Goal: Task Accomplishment & Management: Complete application form

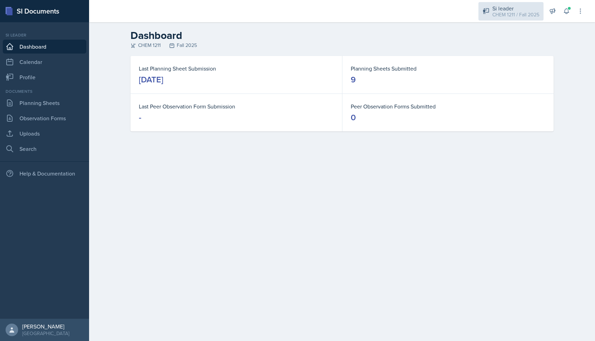
click at [522, 7] on div "Si leader" at bounding box center [515, 8] width 47 height 8
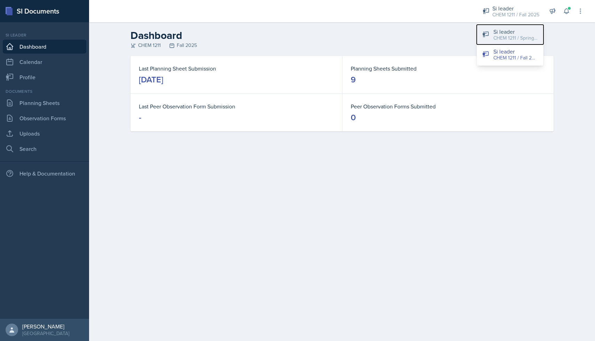
click at [509, 40] on div "CHEM 1211 / Spring 2025" at bounding box center [516, 37] width 45 height 7
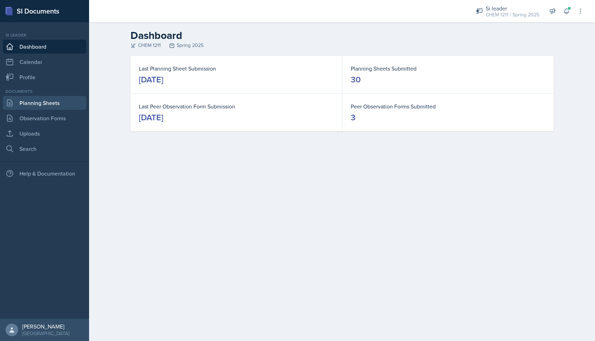
click at [50, 106] on link "Planning Sheets" at bounding box center [45, 103] width 84 height 14
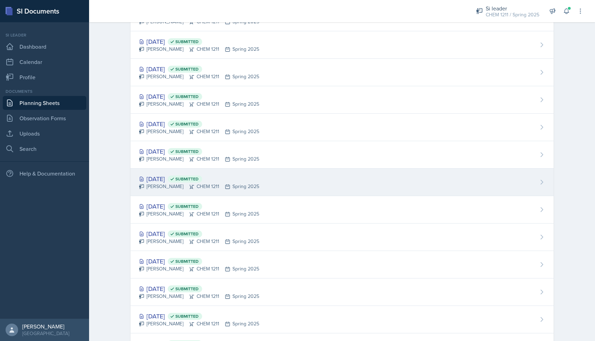
scroll to position [504, 0]
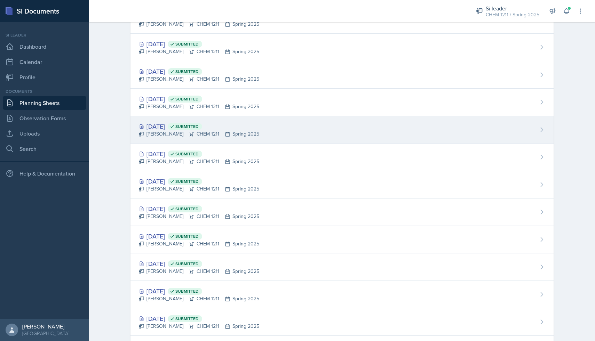
click at [167, 135] on div "[PERSON_NAME] CHEM 1211 Spring 2025" at bounding box center [199, 134] width 120 height 7
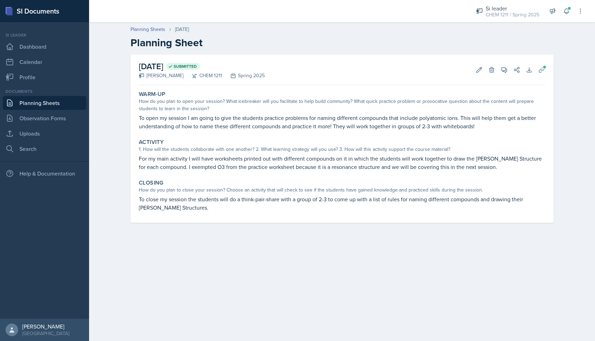
click at [73, 101] on link "Planning Sheets" at bounding box center [45, 103] width 84 height 14
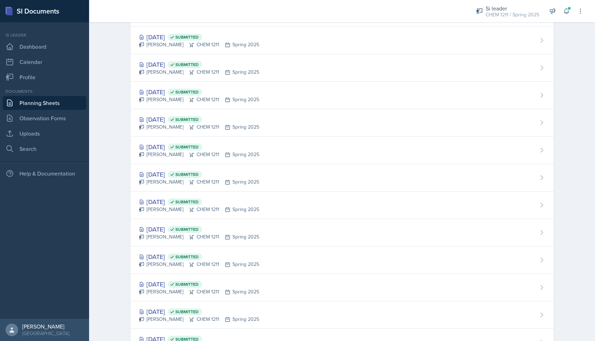
scroll to position [380, 0]
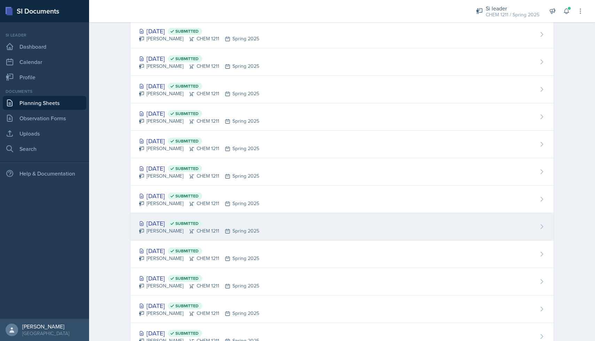
click at [169, 223] on div "[DATE] Submitted" at bounding box center [199, 223] width 120 height 9
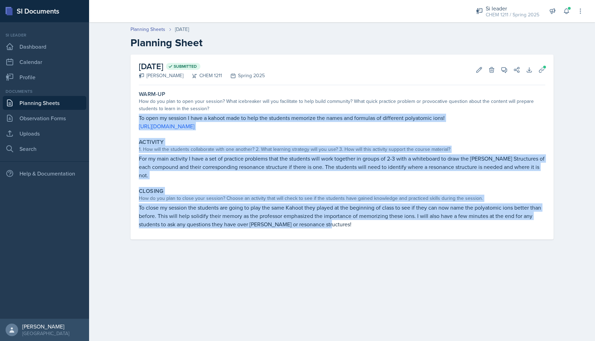
drag, startPoint x: 138, startPoint y: 117, endPoint x: 329, endPoint y: 215, distance: 215.0
click at [329, 215] on div "Warm-Up How do you plan to open your session? What icebreaker will you facilita…" at bounding box center [342, 164] width 407 height 152
copy div "To open my session I have a kahoot made to help the students memorize the names…"
click at [28, 128] on link "Uploads" at bounding box center [45, 134] width 84 height 14
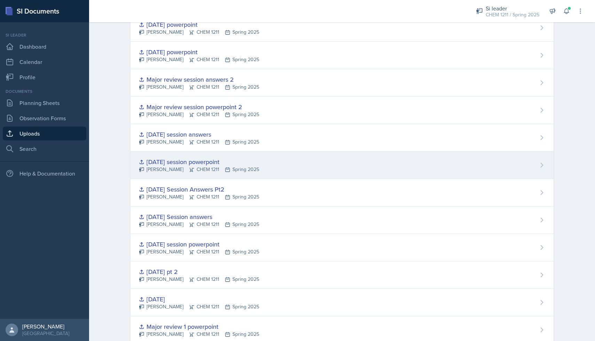
scroll to position [493, 0]
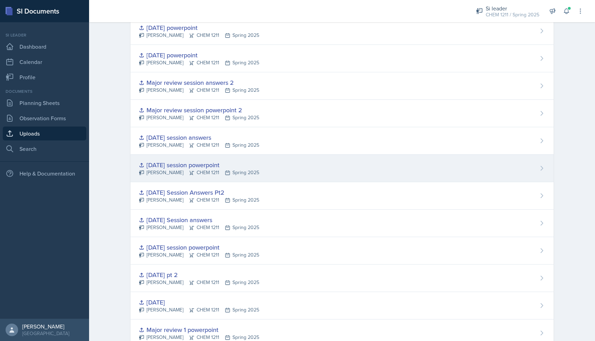
click at [210, 167] on div "[DATE] session powerpoint" at bounding box center [199, 164] width 120 height 9
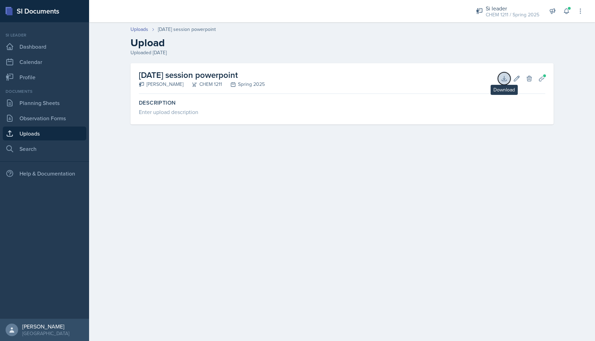
click at [498, 79] on button "Download" at bounding box center [504, 78] width 13 height 13
click at [62, 107] on link "Planning Sheets" at bounding box center [45, 103] width 84 height 14
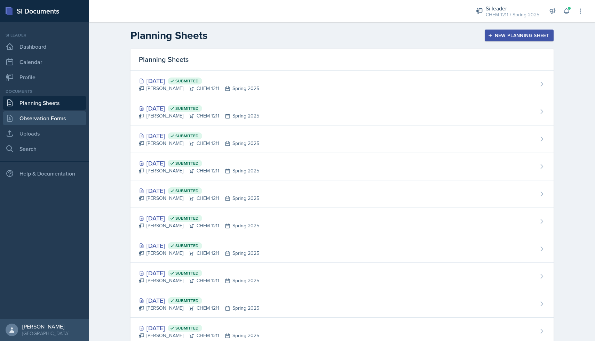
click at [60, 117] on link "Observation Forms" at bounding box center [45, 118] width 84 height 14
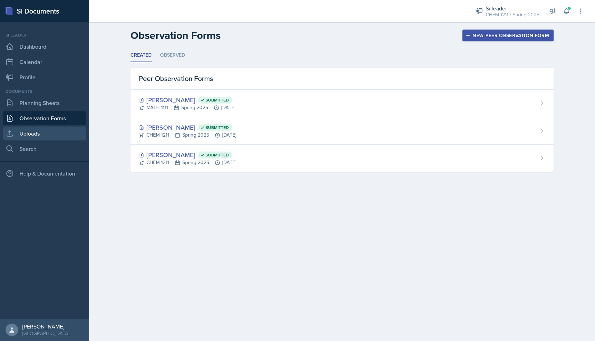
click at [57, 132] on link "Uploads" at bounding box center [45, 134] width 84 height 14
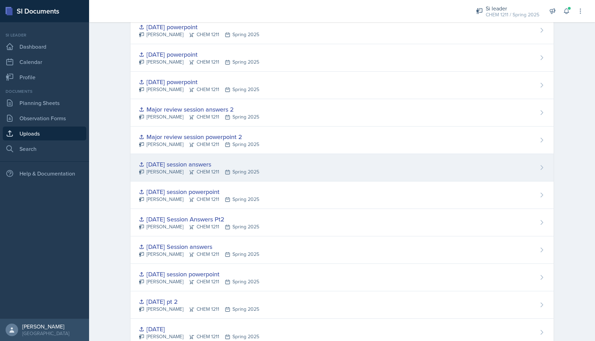
scroll to position [468, 0]
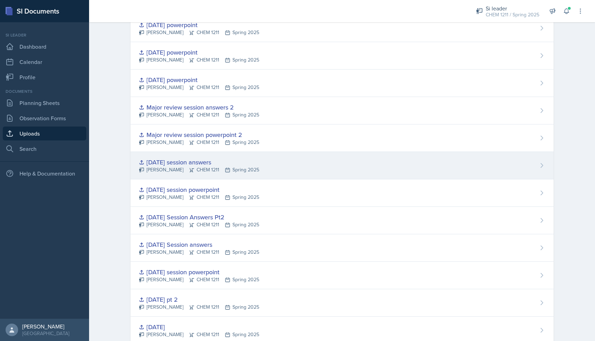
click at [241, 160] on div "[DATE] session answers" at bounding box center [199, 162] width 120 height 9
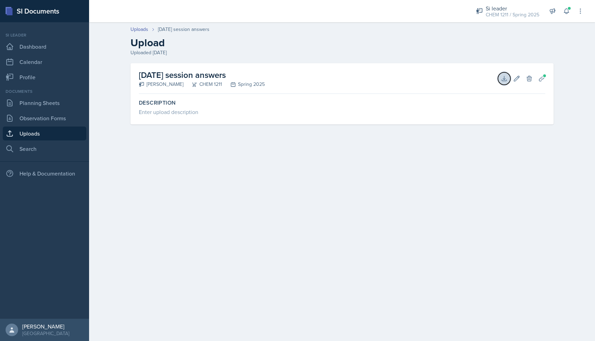
click at [499, 76] on button "Download" at bounding box center [504, 78] width 13 height 13
click at [64, 128] on link "Uploads" at bounding box center [45, 134] width 84 height 14
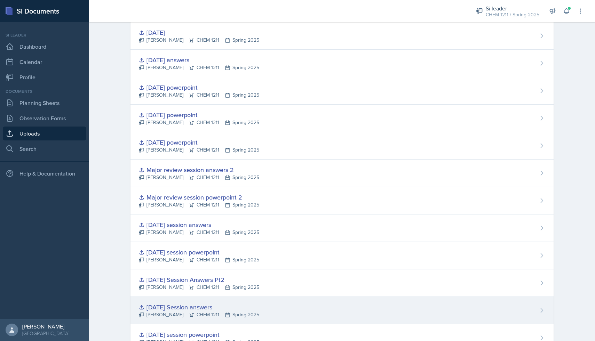
scroll to position [438, 0]
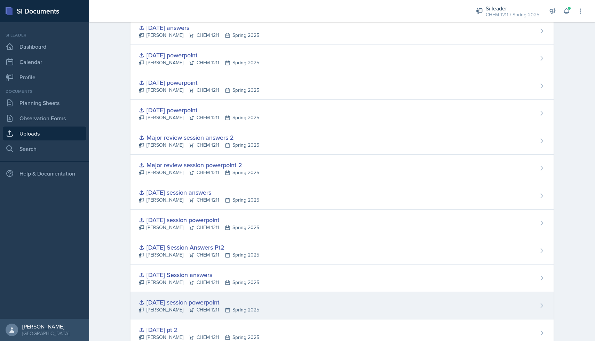
click at [225, 310] on icon at bounding box center [228, 311] width 6 height 6
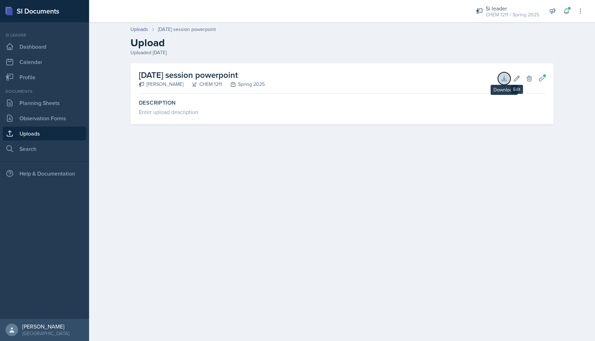
click at [502, 77] on icon at bounding box center [504, 78] width 7 height 7
click at [68, 133] on link "Uploads" at bounding box center [45, 134] width 84 height 14
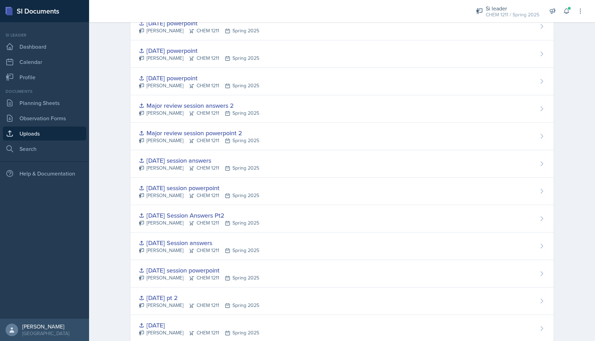
scroll to position [473, 0]
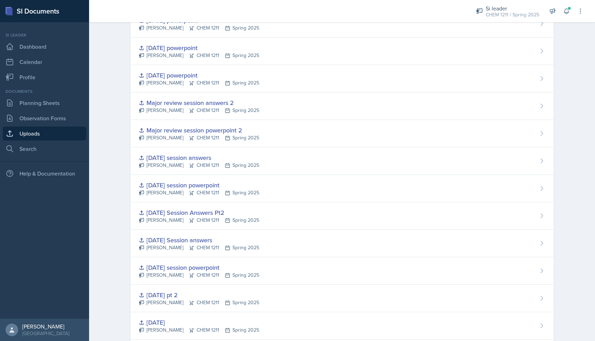
click at [238, 191] on div "[PERSON_NAME] CHEM 1211 Spring 2025" at bounding box center [199, 192] width 120 height 7
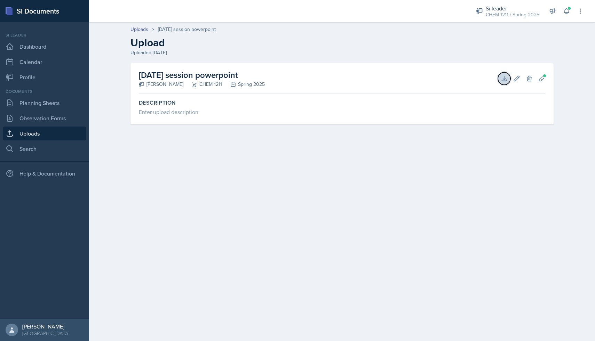
click at [505, 80] on icon at bounding box center [504, 78] width 5 height 5
click at [57, 134] on link "Uploads" at bounding box center [45, 134] width 84 height 14
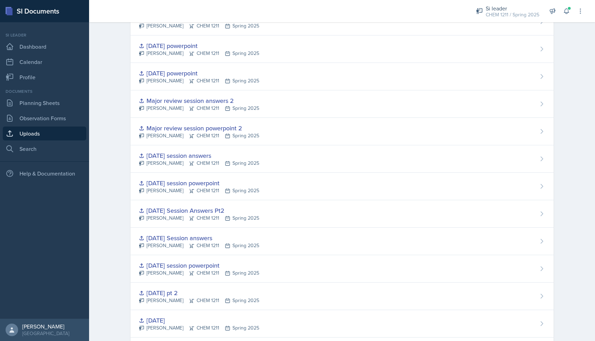
scroll to position [464, 0]
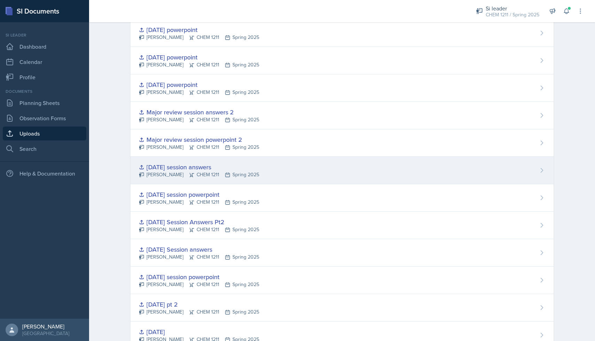
click at [193, 167] on div "[DATE] session answers" at bounding box center [199, 167] width 120 height 9
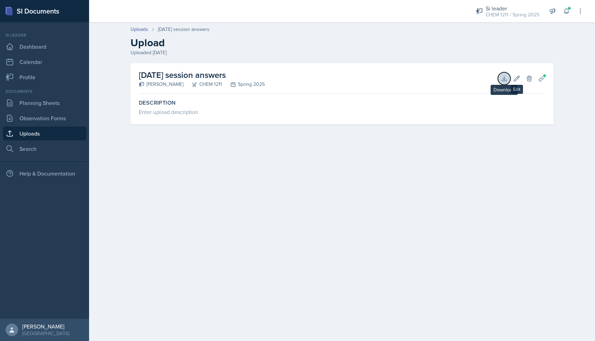
click at [506, 81] on icon at bounding box center [504, 78] width 7 height 7
click at [54, 117] on link "Observation Forms" at bounding box center [45, 118] width 84 height 14
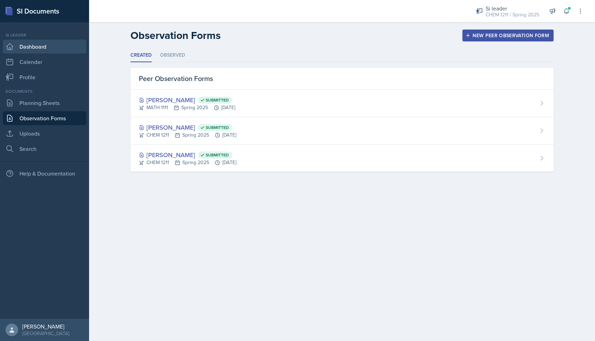
click at [69, 47] on link "Dashboard" at bounding box center [45, 47] width 84 height 14
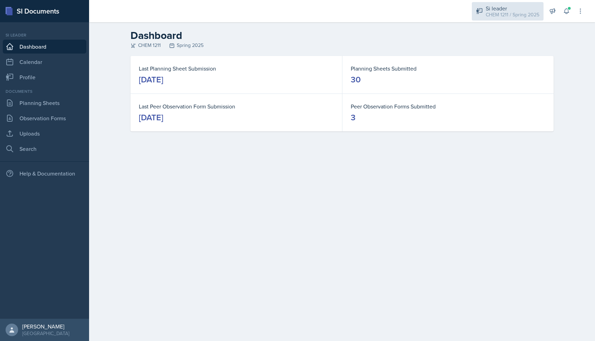
click at [496, 13] on div "CHEM 1211 / Spring 2025" at bounding box center [513, 14] width 54 height 7
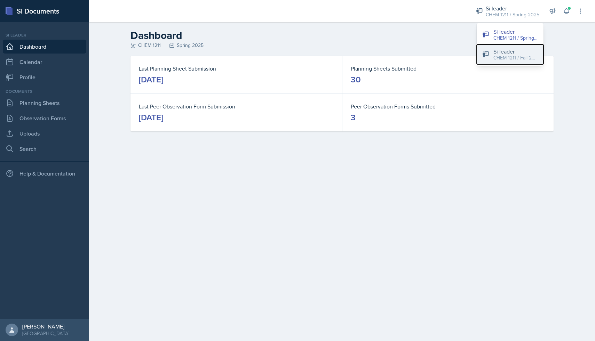
click at [500, 55] on div "CHEM 1211 / Fall 2025" at bounding box center [516, 57] width 45 height 7
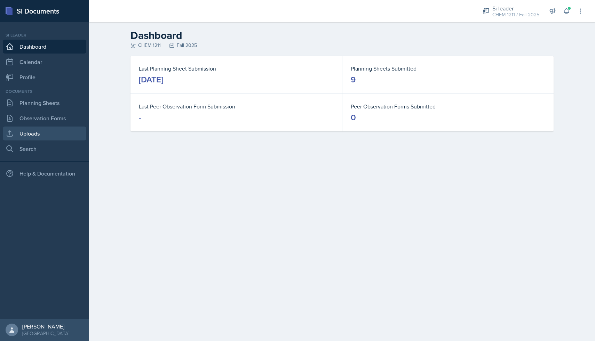
click at [40, 131] on link "Uploads" at bounding box center [45, 134] width 84 height 14
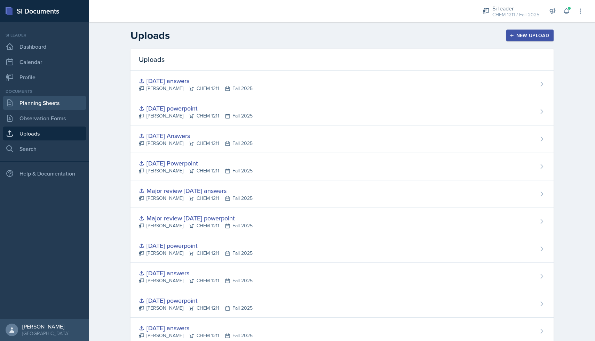
click at [45, 107] on link "Planning Sheets" at bounding box center [45, 103] width 84 height 14
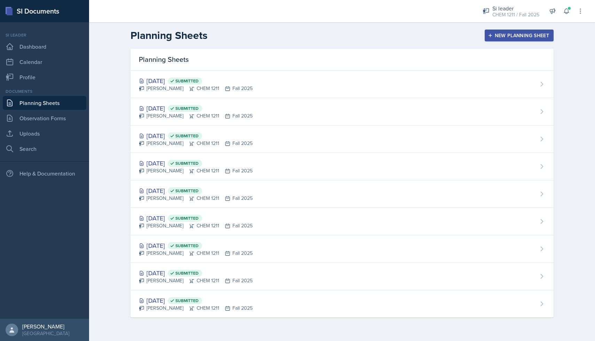
click at [504, 33] on div "New Planning Sheet" at bounding box center [519, 36] width 60 height 6
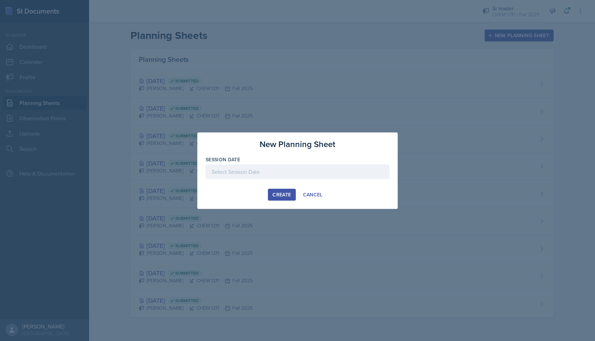
click at [287, 169] on div at bounding box center [298, 172] width 184 height 15
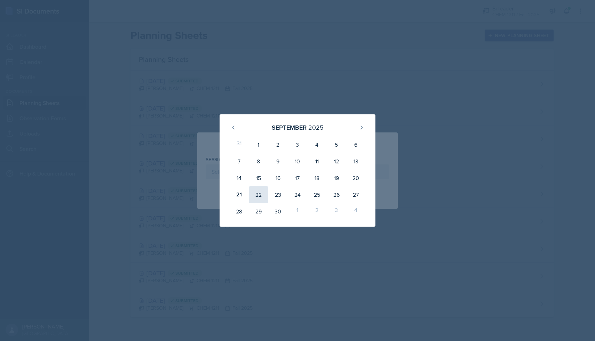
click at [256, 195] on div "22" at bounding box center [258, 195] width 19 height 17
type input "[DATE]"
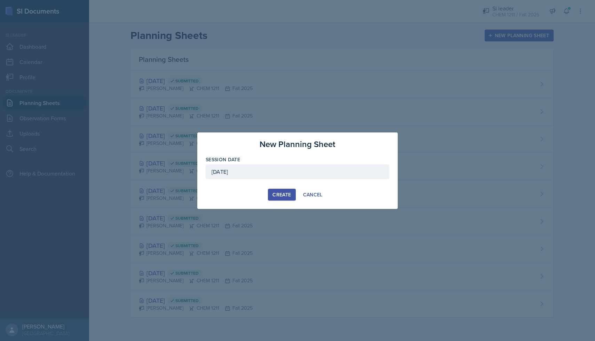
click at [282, 197] on div "Create" at bounding box center [282, 195] width 18 height 6
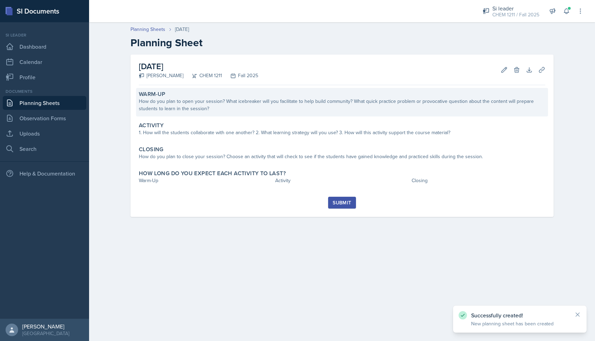
click at [232, 111] on div "How do you plan to open your session? What icebreaker will you facilitate to he…" at bounding box center [342, 105] width 407 height 15
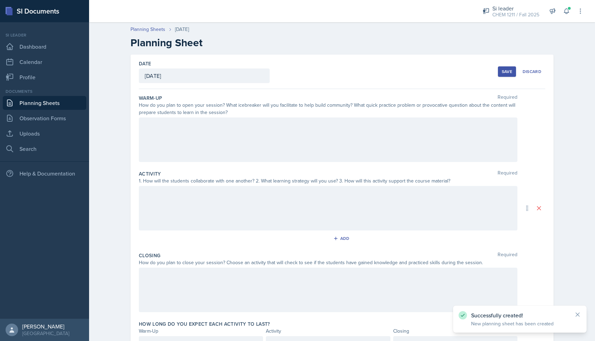
click at [232, 134] on div at bounding box center [328, 140] width 379 height 45
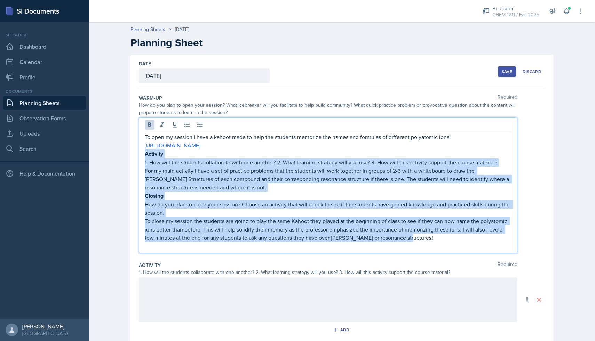
drag, startPoint x: 419, startPoint y: 240, endPoint x: 136, endPoint y: 157, distance: 295.4
click at [136, 157] on div "Date [DATE] [DATE] 31 1 2 3 4 5 6 7 8 9 10 11 12 13 14 15 16 17 18 19 20 21 22 …" at bounding box center [342, 254] width 423 height 399
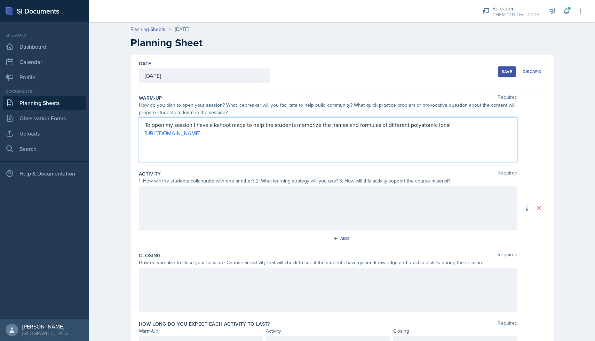
click at [148, 150] on div "To open my session I have a kahoot made to help the students memorize the names…" at bounding box center [328, 140] width 379 height 45
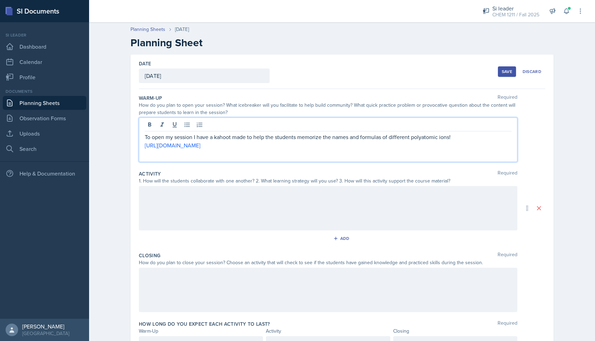
click at [247, 209] on div at bounding box center [328, 208] width 379 height 45
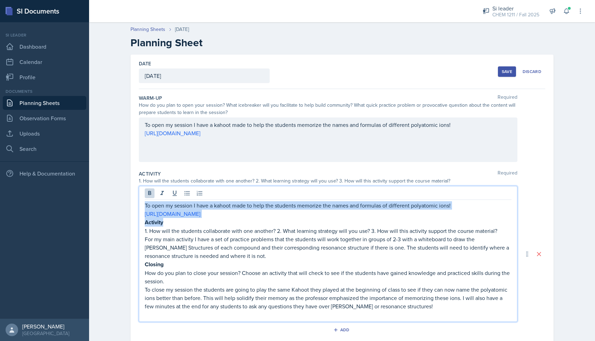
drag, startPoint x: 171, startPoint y: 224, endPoint x: 144, endPoint y: 205, distance: 33.5
click at [144, 205] on div "To open my session I have a kahoot made to help the students memorize the names…" at bounding box center [328, 254] width 379 height 136
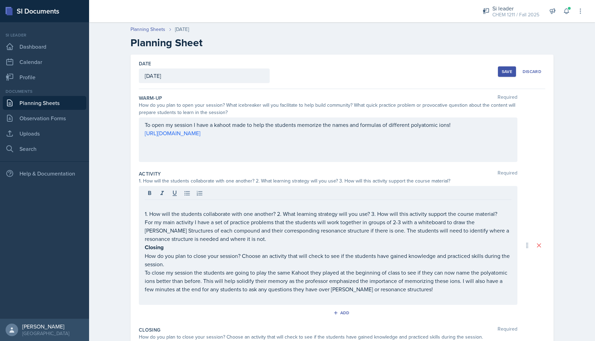
drag, startPoint x: 143, startPoint y: 214, endPoint x: 384, endPoint y: 206, distance: 240.3
click at [384, 206] on div "1. How will the students collaborate with one another? 2. What learning strateg…" at bounding box center [328, 245] width 379 height 119
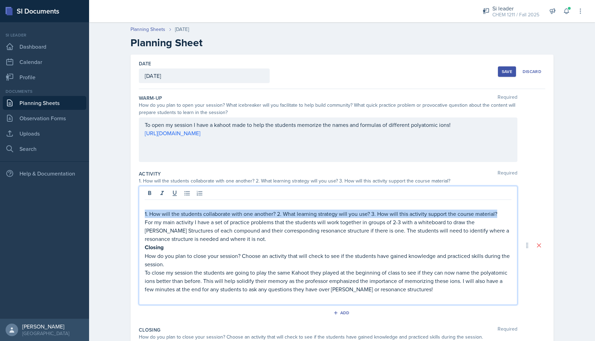
drag, startPoint x: 498, startPoint y: 215, endPoint x: 143, endPoint y: 214, distance: 355.4
click at [143, 214] on div "1. How will the students collaborate with one another? 2. What learning strateg…" at bounding box center [328, 245] width 379 height 119
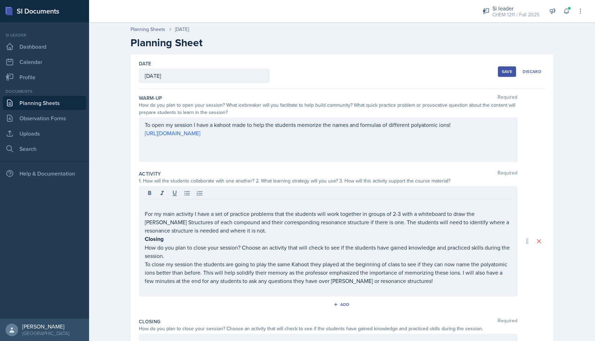
click at [144, 213] on div "For my main activity I have a set of practice problems that the students will w…" at bounding box center [328, 241] width 379 height 111
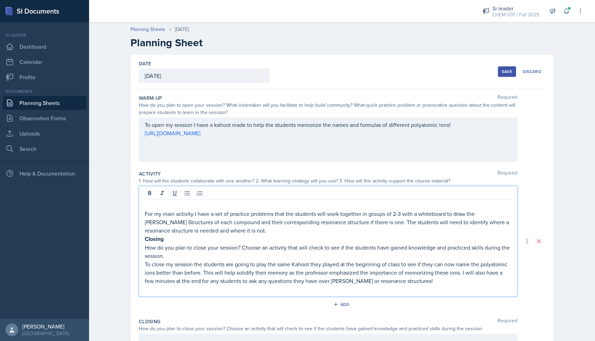
click at [145, 215] on p "For my main activity I have a set of practice problems that the students will w…" at bounding box center [328, 222] width 367 height 25
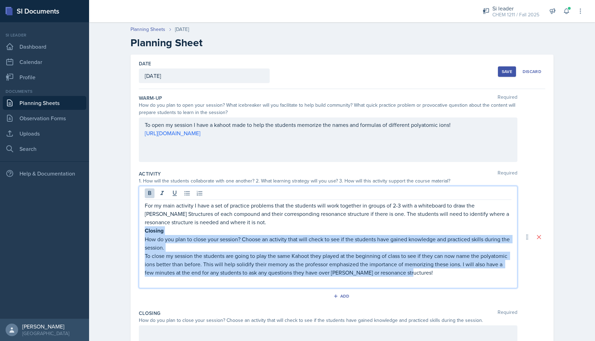
drag, startPoint x: 415, startPoint y: 273, endPoint x: 134, endPoint y: 232, distance: 283.1
click at [134, 232] on div "Date [DATE] [DATE] 31 1 2 3 4 5 6 7 8 9 10 11 12 13 14 15 16 17 18 19 20 21 22 …" at bounding box center [342, 237] width 423 height 365
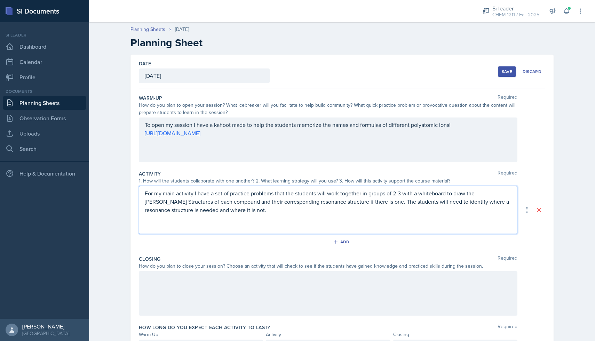
click at [147, 229] on p at bounding box center [328, 227] width 367 height 8
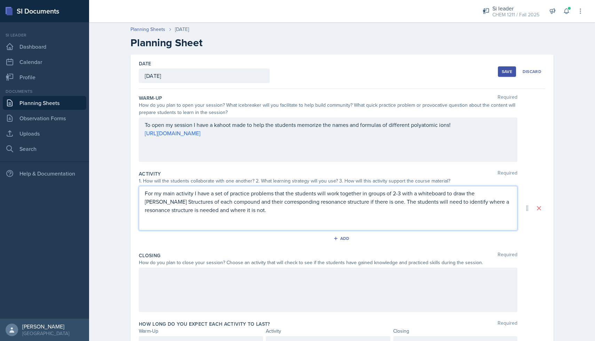
click at [170, 274] on div at bounding box center [328, 290] width 379 height 45
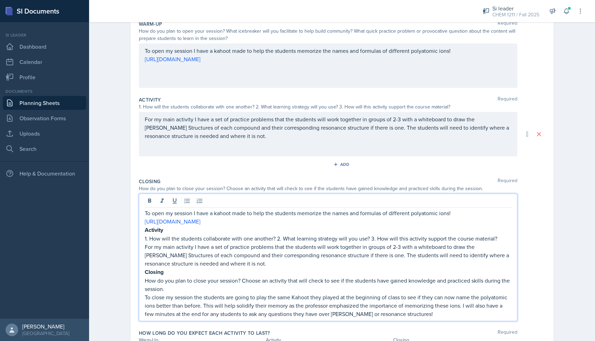
scroll to position [75, 0]
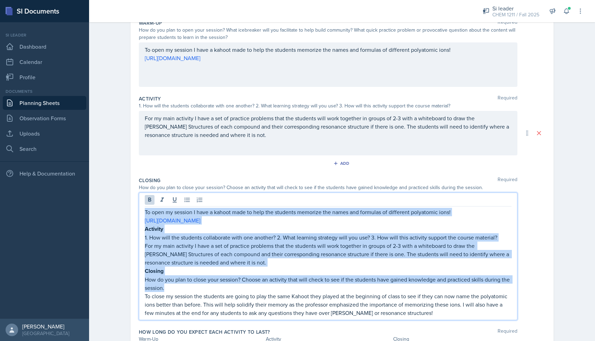
drag, startPoint x: 170, startPoint y: 287, endPoint x: 141, endPoint y: 209, distance: 83.3
click at [141, 209] on div "To open my session I have a kahoot made to help the students memorize the names…" at bounding box center [328, 257] width 379 height 128
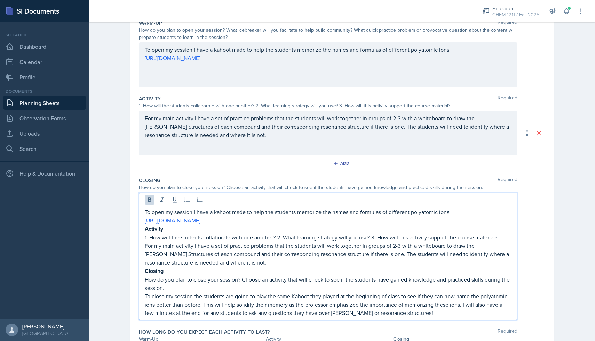
scroll to position [45, 0]
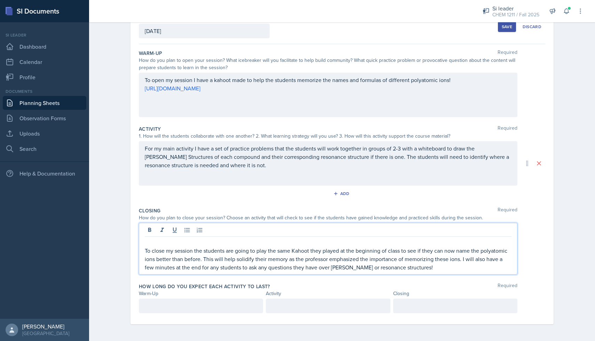
click at [145, 252] on p "To close my session the students are going to play the same Kahoot they played …" at bounding box center [328, 259] width 367 height 25
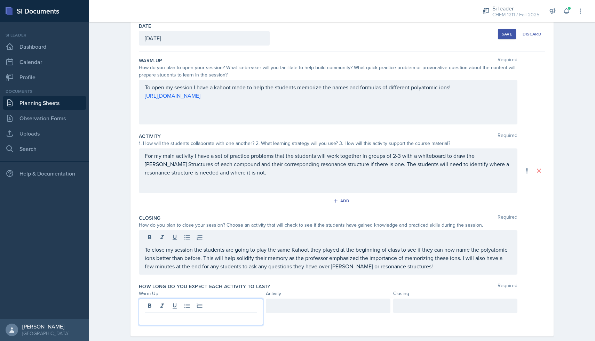
click at [176, 314] on p at bounding box center [201, 318] width 112 height 8
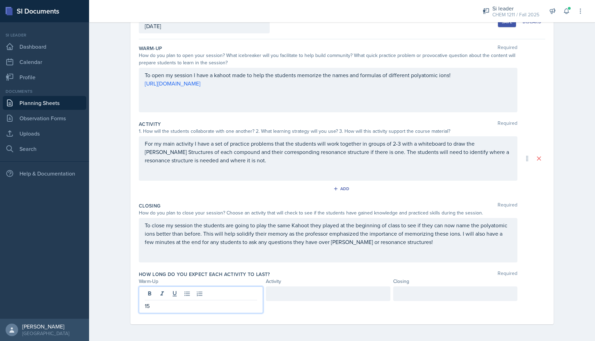
click at [274, 299] on div at bounding box center [328, 294] width 124 height 15
click at [408, 298] on div at bounding box center [455, 294] width 124 height 15
click at [427, 238] on p "To close my session the students are going to play the same Kahoot they played …" at bounding box center [328, 233] width 367 height 25
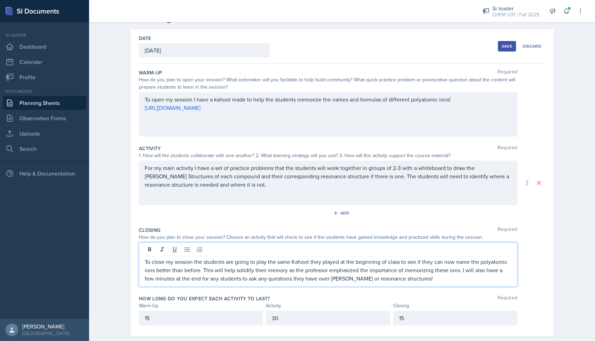
scroll to position [25, 0]
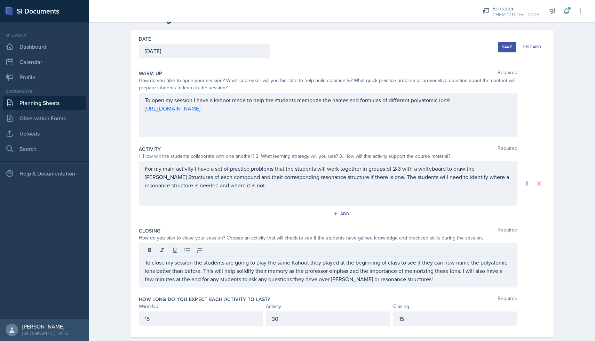
click at [511, 47] on div "Save" at bounding box center [507, 47] width 10 height 6
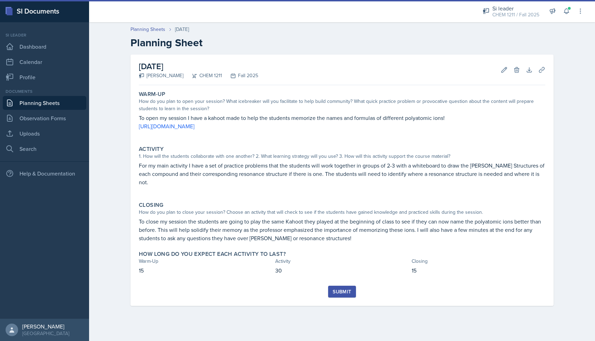
scroll to position [0, 0]
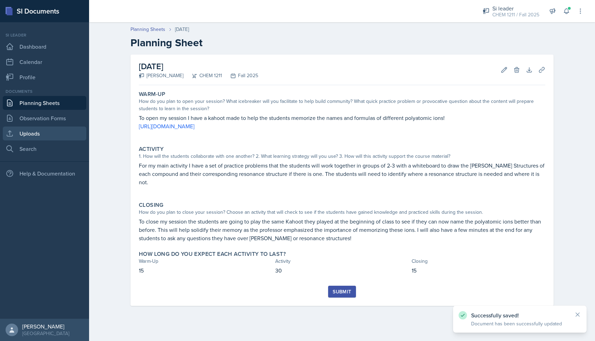
click at [61, 134] on link "Uploads" at bounding box center [45, 134] width 84 height 14
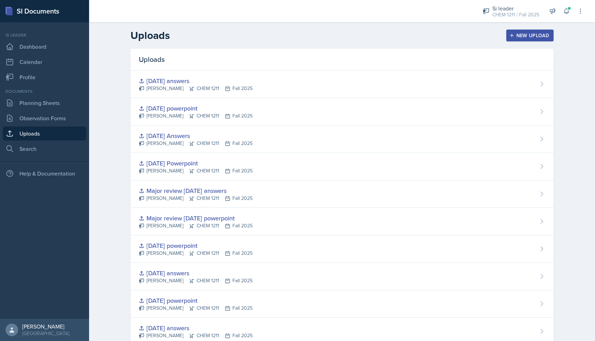
click at [539, 33] on div "New Upload" at bounding box center [530, 36] width 39 height 6
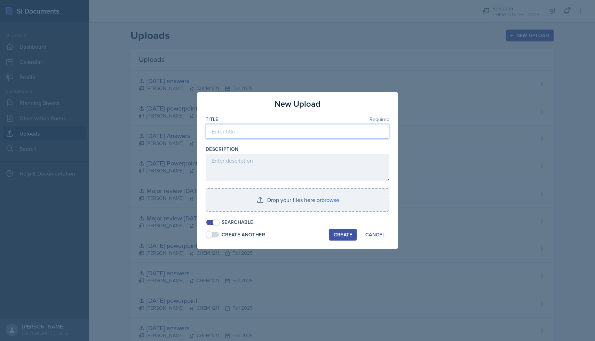
click at [309, 126] on input at bounding box center [298, 131] width 184 height 15
type input "[DATE] powerpoint"
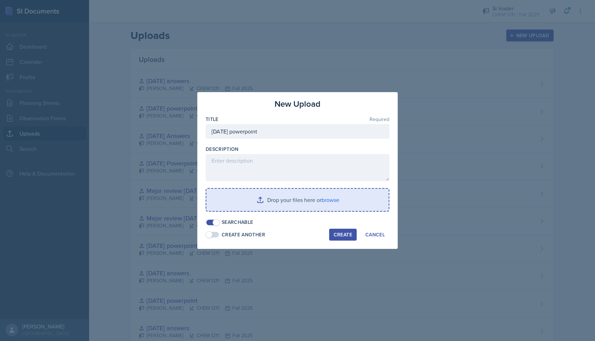
click at [313, 194] on input "file" at bounding box center [297, 200] width 182 height 22
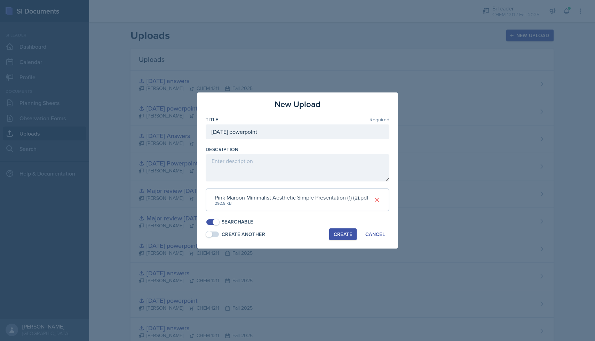
click at [354, 236] on button "Create" at bounding box center [342, 235] width 27 height 12
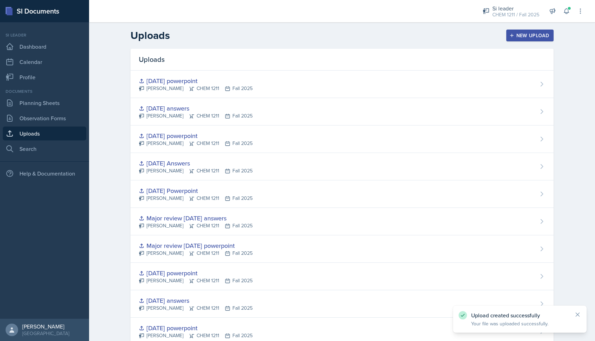
click at [518, 35] on div "New Upload" at bounding box center [530, 36] width 39 height 6
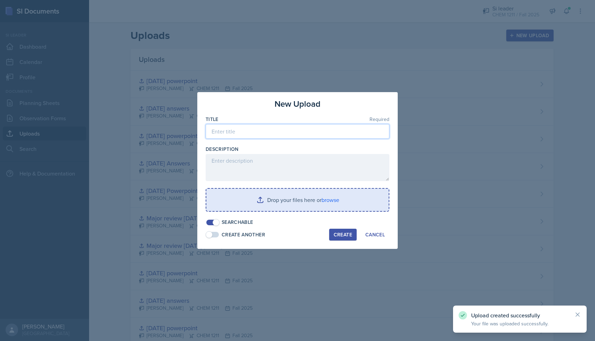
click at [345, 130] on input at bounding box center [298, 131] width 184 height 15
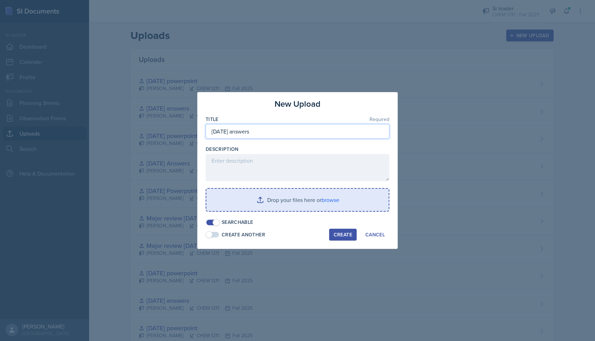
type input "[DATE] answers"
click at [317, 196] on input "file" at bounding box center [297, 200] width 182 height 22
click at [323, 202] on input "file" at bounding box center [297, 200] width 182 height 22
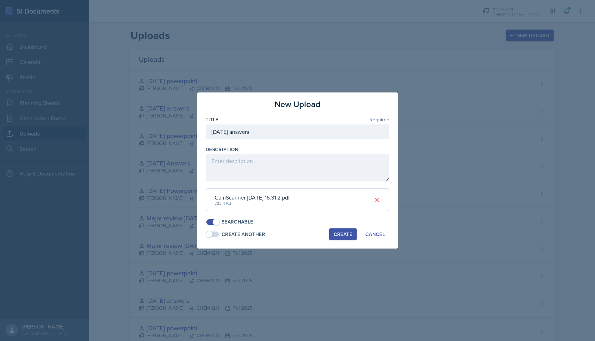
click at [346, 234] on div "Create" at bounding box center [343, 235] width 18 height 6
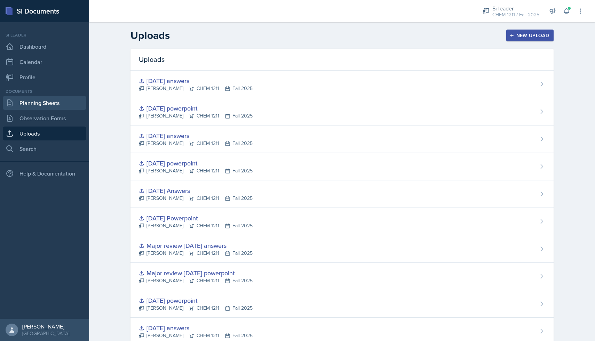
click at [62, 106] on link "Planning Sheets" at bounding box center [45, 103] width 84 height 14
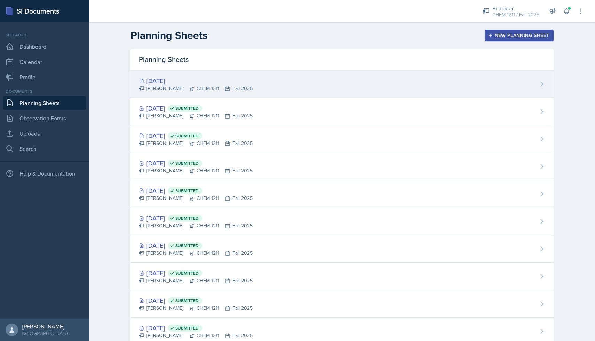
click at [183, 81] on div "[DATE]" at bounding box center [196, 80] width 114 height 9
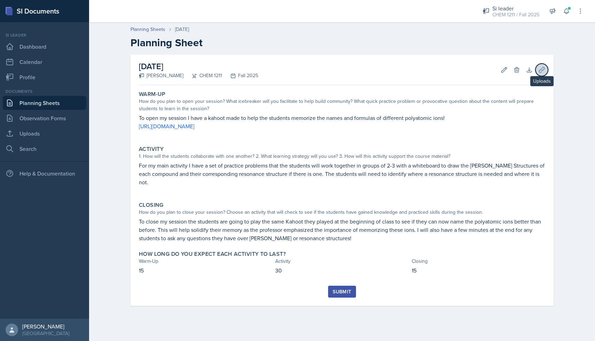
click at [542, 72] on icon at bounding box center [541, 69] width 7 height 7
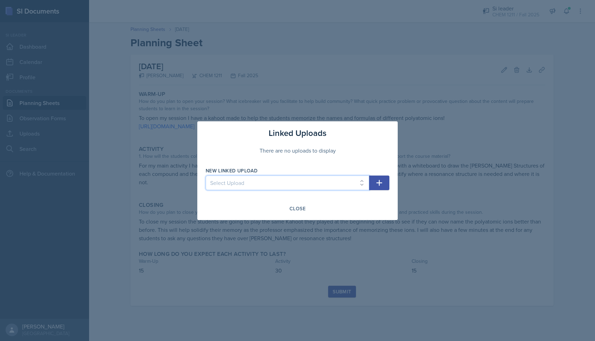
click at [360, 182] on select "Select Upload [DATE] powerpoint [DATE] answers [DATE] powerpoint [DATE] answers…" at bounding box center [288, 183] width 164 height 15
select select "42bca18b-bd29-4b21-95a6-46adc8a7d79c"
click at [206, 176] on select "Select Upload [DATE] powerpoint [DATE] answers [DATE] powerpoint [DATE] answers…" at bounding box center [288, 183] width 164 height 15
click at [378, 185] on icon "button" at bounding box center [379, 183] width 8 height 8
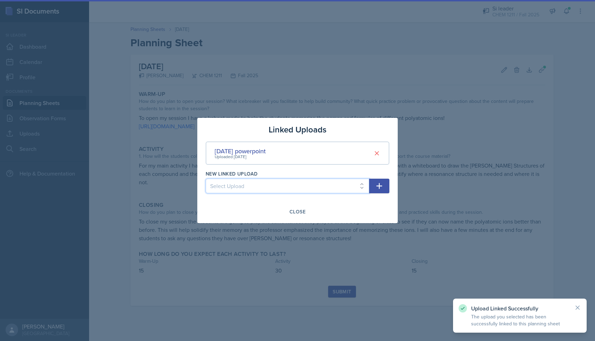
click at [360, 184] on select "Select Upload [DATE] powerpoint [DATE] answers [DATE] powerpoint [DATE] answers…" at bounding box center [288, 186] width 164 height 15
select select "4546c087-9171-4798-b006-1463aabe592e"
click at [206, 179] on select "Select Upload [DATE] powerpoint [DATE] answers [DATE] powerpoint [DATE] answers…" at bounding box center [288, 186] width 164 height 15
click at [384, 186] on button "button" at bounding box center [379, 186] width 20 height 15
select select
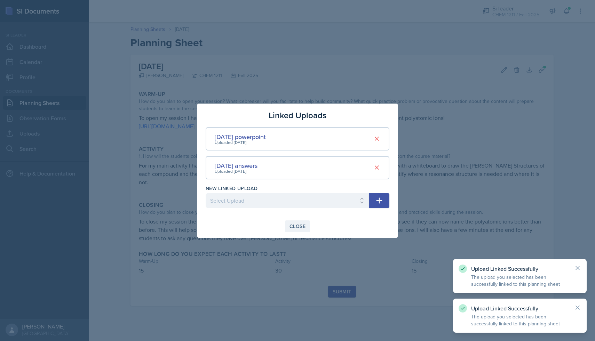
click at [301, 226] on div "Close" at bounding box center [298, 227] width 16 height 6
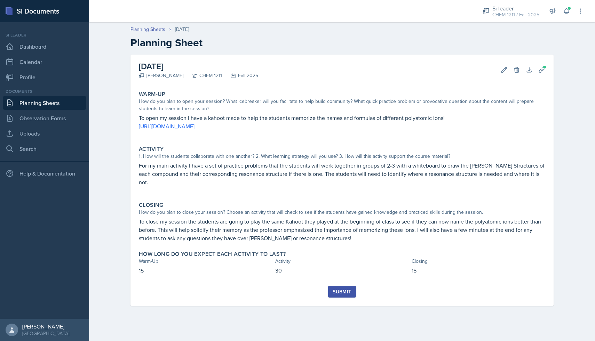
click at [335, 286] on button "Submit" at bounding box center [341, 292] width 27 height 12
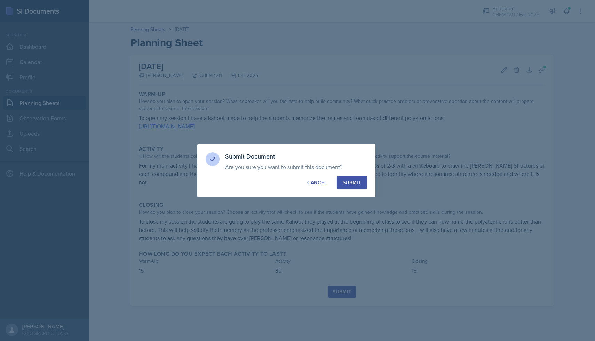
click at [353, 181] on div "Submit" at bounding box center [352, 182] width 18 height 7
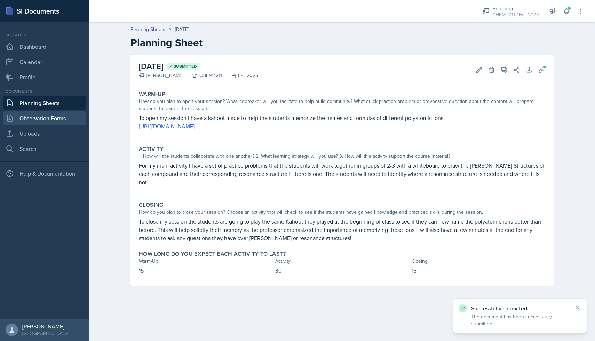
click at [60, 120] on link "Observation Forms" at bounding box center [45, 118] width 84 height 14
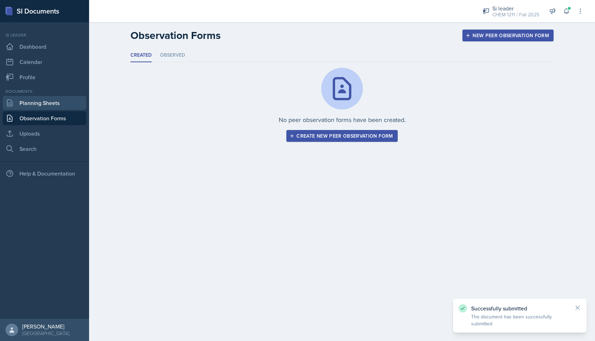
click at [55, 101] on link "Planning Sheets" at bounding box center [45, 103] width 84 height 14
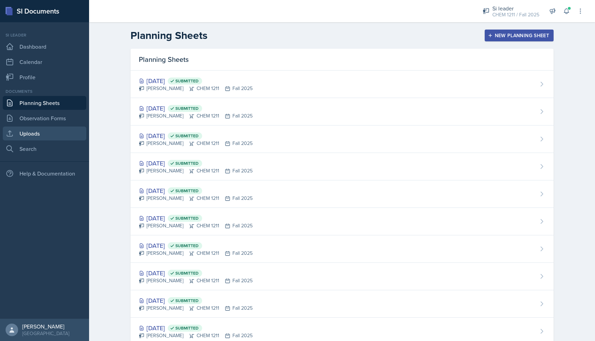
click at [51, 132] on link "Uploads" at bounding box center [45, 134] width 84 height 14
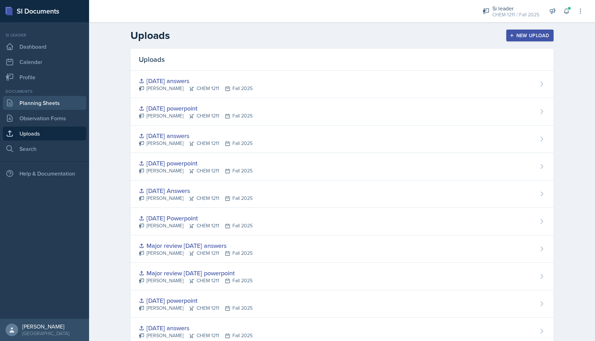
click at [56, 100] on link "Planning Sheets" at bounding box center [45, 103] width 84 height 14
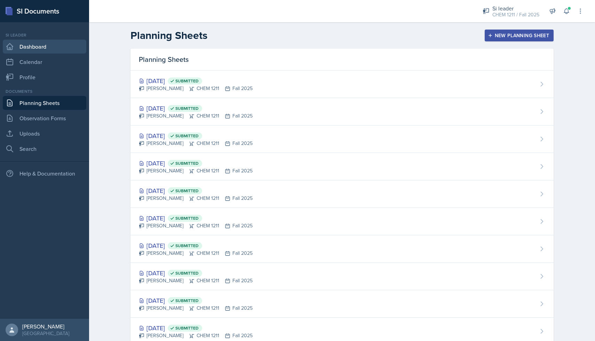
click at [56, 46] on link "Dashboard" at bounding box center [45, 47] width 84 height 14
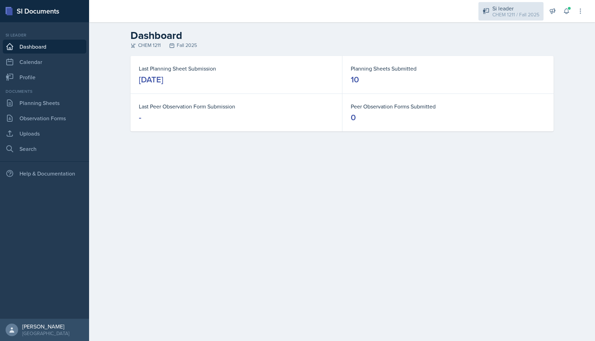
click at [491, 15] on div "Si leader CHEM 1211 / Fall 2025" at bounding box center [511, 11] width 65 height 18
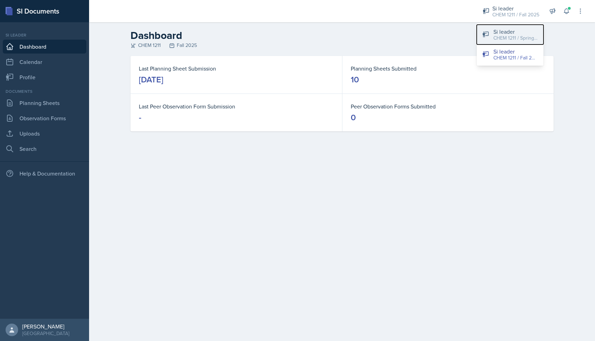
click at [492, 39] on button "Si leader CHEM 1211 / Spring 2025" at bounding box center [510, 35] width 67 height 20
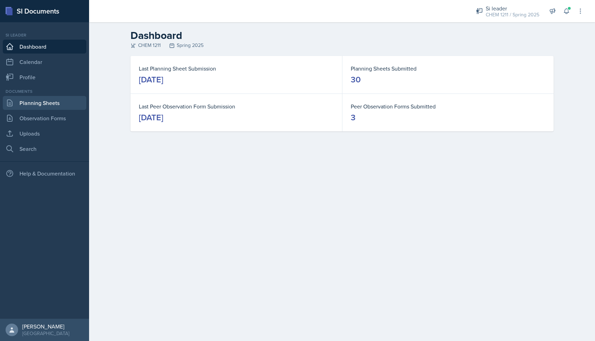
click at [47, 105] on link "Planning Sheets" at bounding box center [45, 103] width 84 height 14
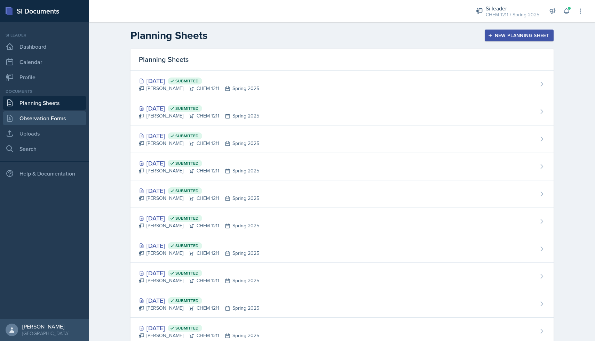
click at [53, 121] on link "Observation Forms" at bounding box center [45, 118] width 84 height 14
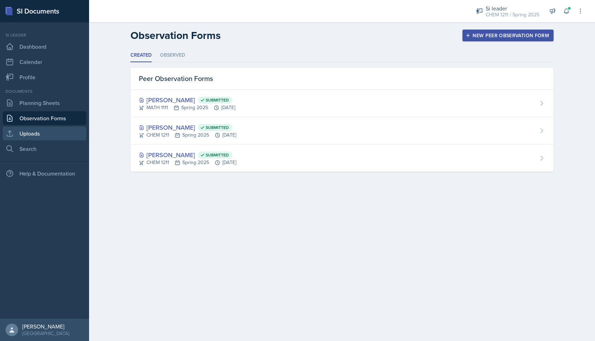
click at [50, 132] on link "Uploads" at bounding box center [45, 134] width 84 height 14
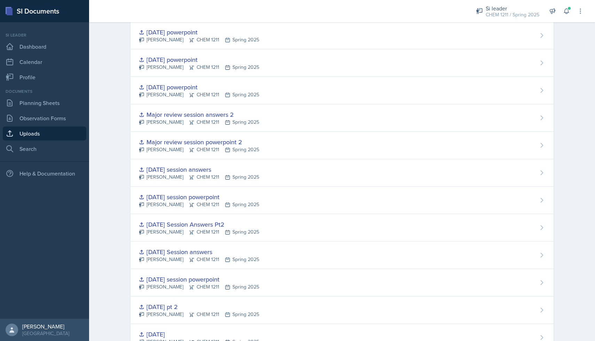
scroll to position [460, 0]
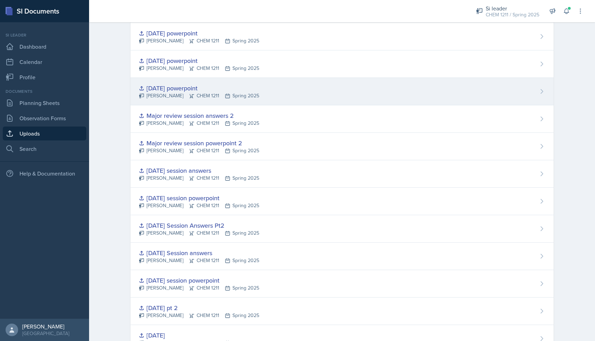
click at [173, 103] on div "[DATE] powerpoint [PERSON_NAME] CHEM 1211 Spring 2025" at bounding box center [342, 91] width 423 height 27
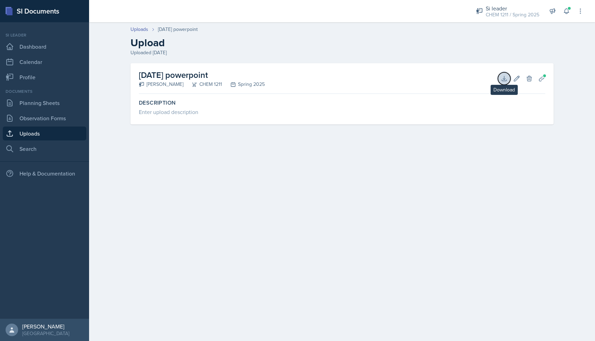
click at [505, 81] on icon at bounding box center [504, 78] width 5 height 5
click at [52, 116] on link "Observation Forms" at bounding box center [45, 118] width 84 height 14
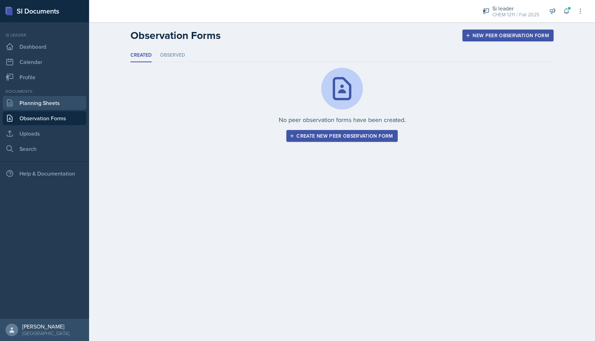
click at [62, 102] on link "Planning Sheets" at bounding box center [45, 103] width 84 height 14
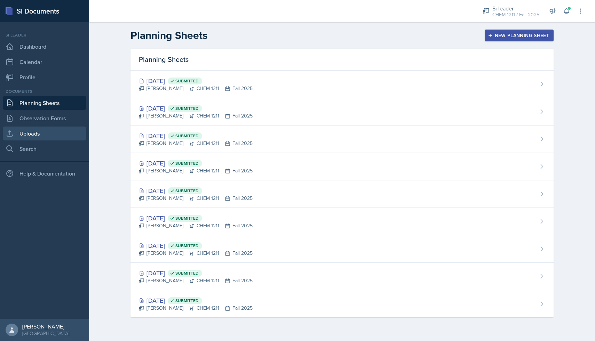
click at [60, 130] on link "Uploads" at bounding box center [45, 134] width 84 height 14
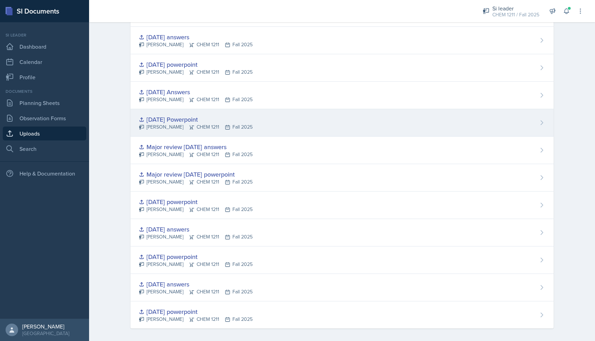
scroll to position [48, 0]
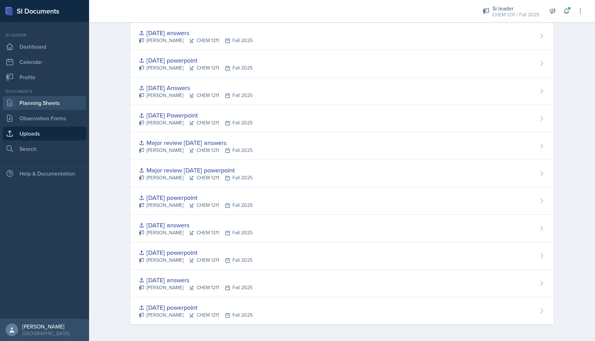
click at [65, 105] on link "Planning Sheets" at bounding box center [45, 103] width 84 height 14
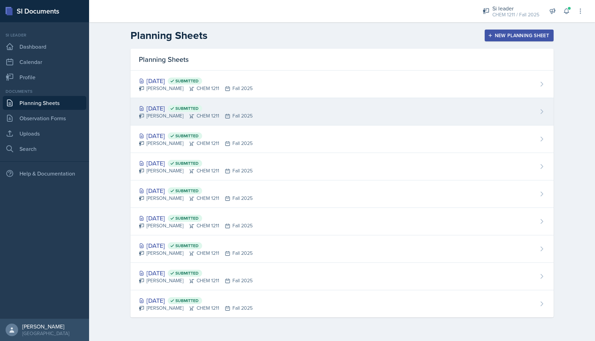
click at [156, 110] on div "Sep 15th, 2025 Submitted" at bounding box center [196, 108] width 114 height 9
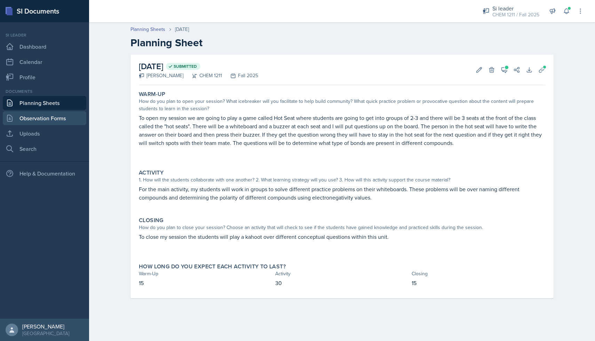
click at [71, 118] on link "Observation Forms" at bounding box center [45, 118] width 84 height 14
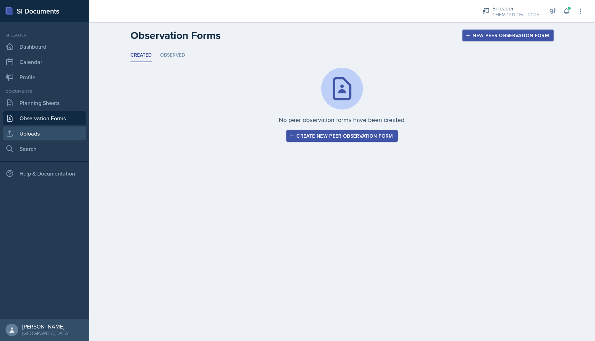
click at [62, 130] on link "Uploads" at bounding box center [45, 134] width 84 height 14
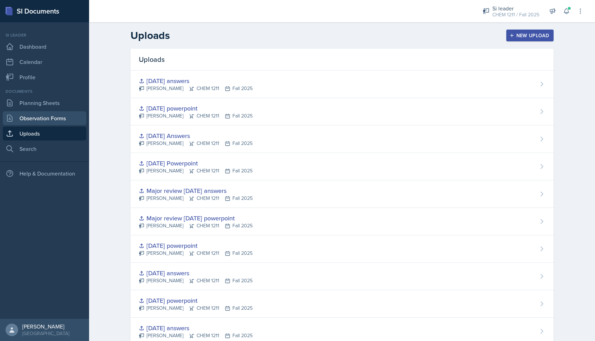
click at [56, 118] on link "Observation Forms" at bounding box center [45, 118] width 84 height 14
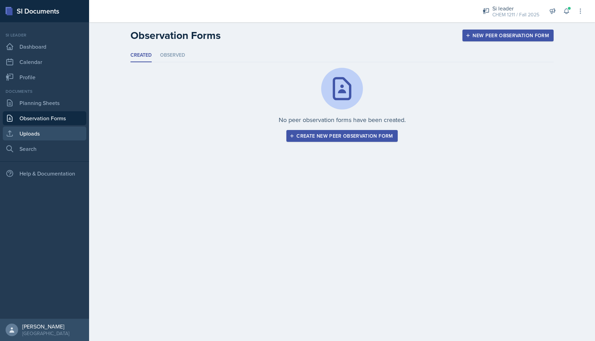
click at [54, 134] on link "Uploads" at bounding box center [45, 134] width 84 height 14
